Goal: Information Seeking & Learning: Find specific fact

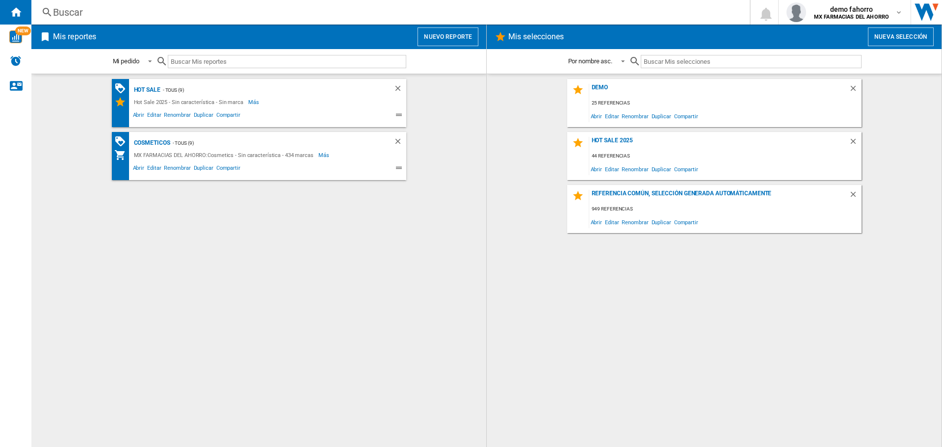
click at [0, 446] on nordpass-portal at bounding box center [0, 447] width 0 height 0
click at [368, 14] on div "Buscar" at bounding box center [388, 12] width 671 height 14
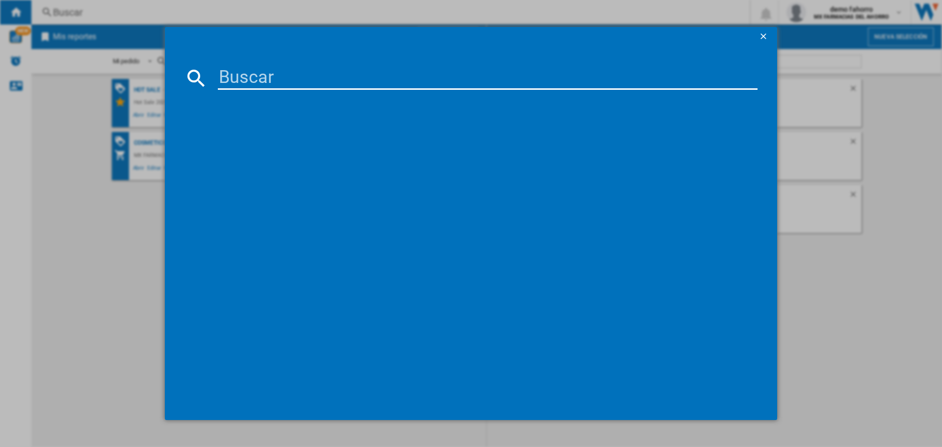
click at [762, 36] on ng-md-icon "getI18NText('BUTTONS.CLOSE_DIALOG')" at bounding box center [765, 37] width 12 height 12
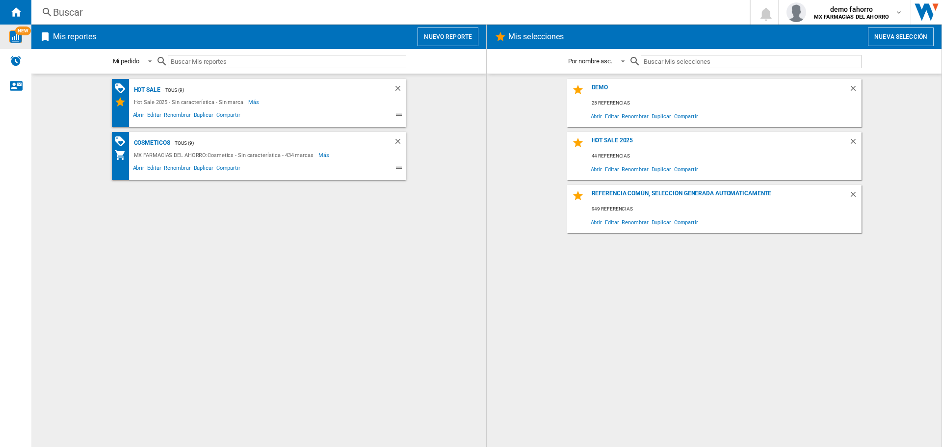
click at [17, 35] on img "WiseCard" at bounding box center [15, 36] width 13 height 13
click at [390, 5] on div "Buscar" at bounding box center [388, 12] width 671 height 14
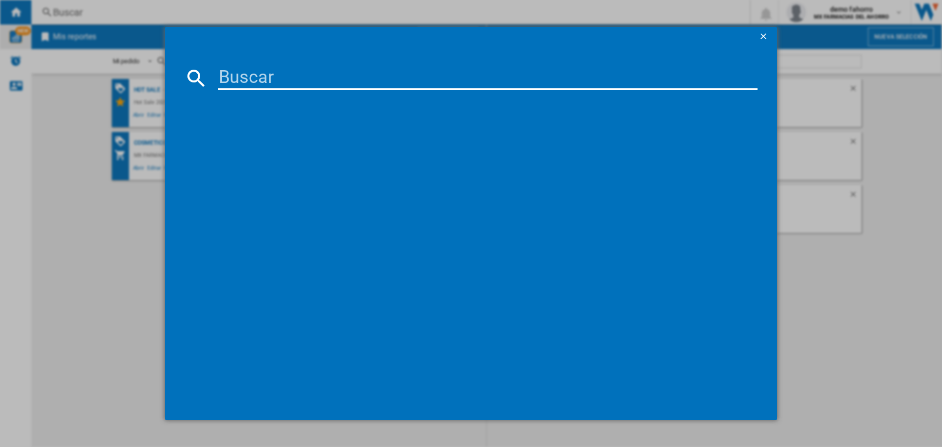
click at [380, 84] on input at bounding box center [488, 78] width 540 height 24
paste input "[MEDICAL_DATA] SEMAGLUTIDA 0.25MG 0.5MG 1.5ML"
type input "[MEDICAL_DATA] SEMAGLUTIDA 0.25MG 0.5MG 1.5ML"
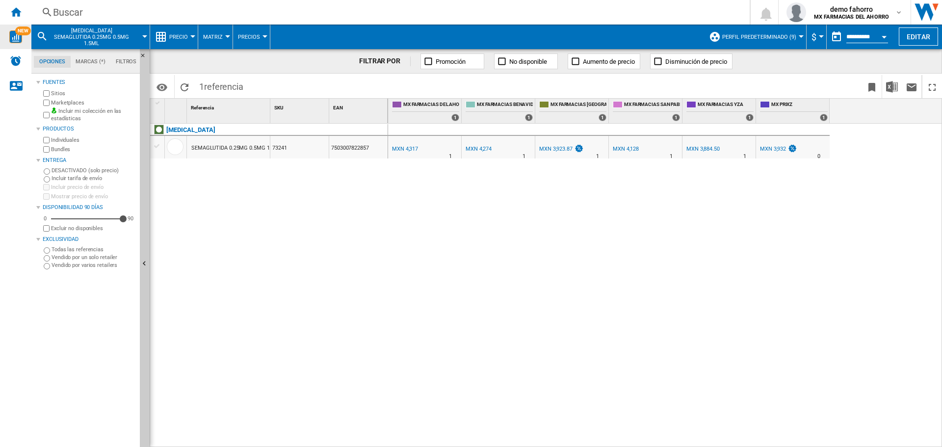
click at [702, 149] on div "MXN 3,884.50" at bounding box center [702, 149] width 33 height 6
click at [564, 146] on div "MXN 3,923.87" at bounding box center [555, 149] width 33 height 6
click at [775, 151] on div "MXN 3,932" at bounding box center [773, 149] width 26 height 6
click at [851, 9] on span "demo fahorro" at bounding box center [851, 9] width 75 height 10
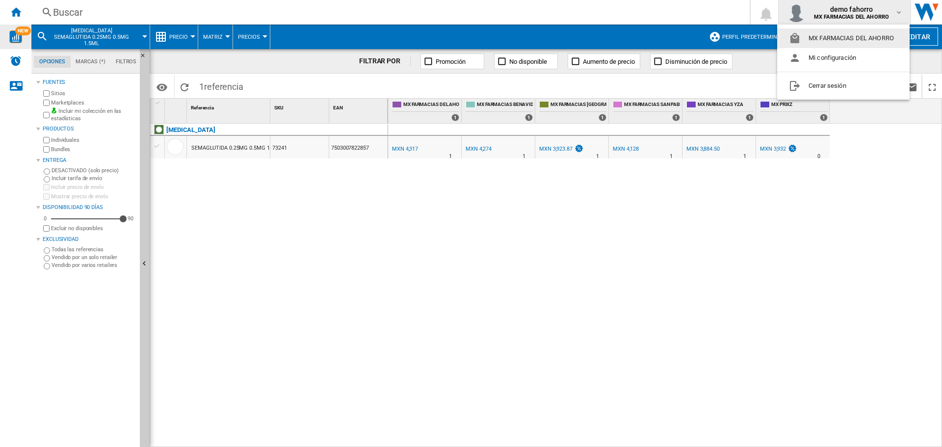
click at [851, 9] on md-backdrop at bounding box center [471, 223] width 942 height 447
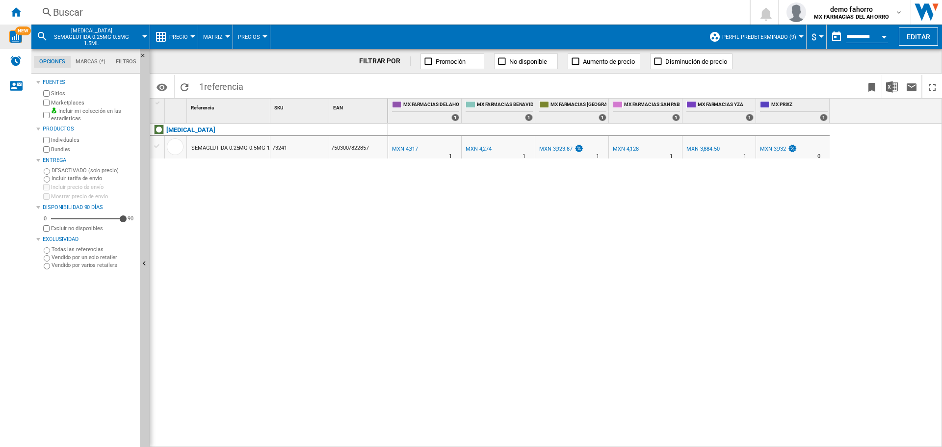
click at [403, 149] on div "MXN 4,317" at bounding box center [405, 149] width 26 height 6
click at [478, 151] on div "MXN 4,274" at bounding box center [479, 149] width 26 height 6
click at [626, 147] on div "MXN 4,128" at bounding box center [626, 149] width 26 height 6
click at [867, 18] on b "MX FARMACIAS DEL AHORRO" at bounding box center [851, 17] width 75 height 6
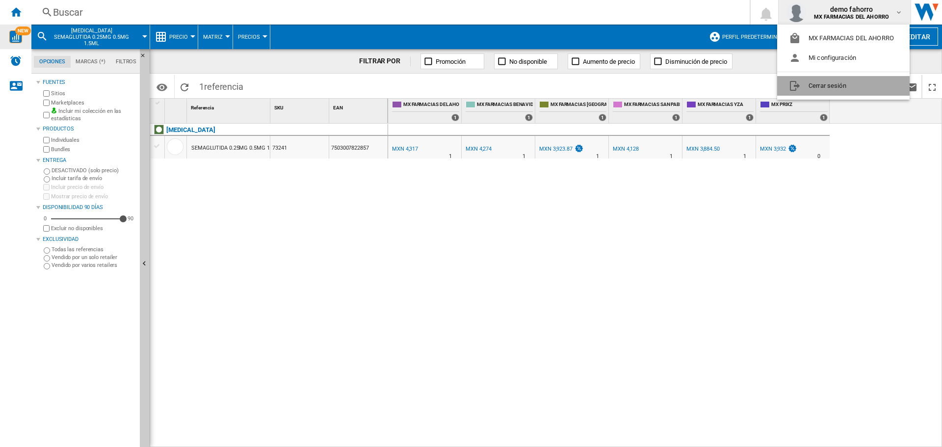
click at [856, 87] on button "Cerrar sesión" at bounding box center [843, 86] width 132 height 20
